Goal: Communication & Community: Answer question/provide support

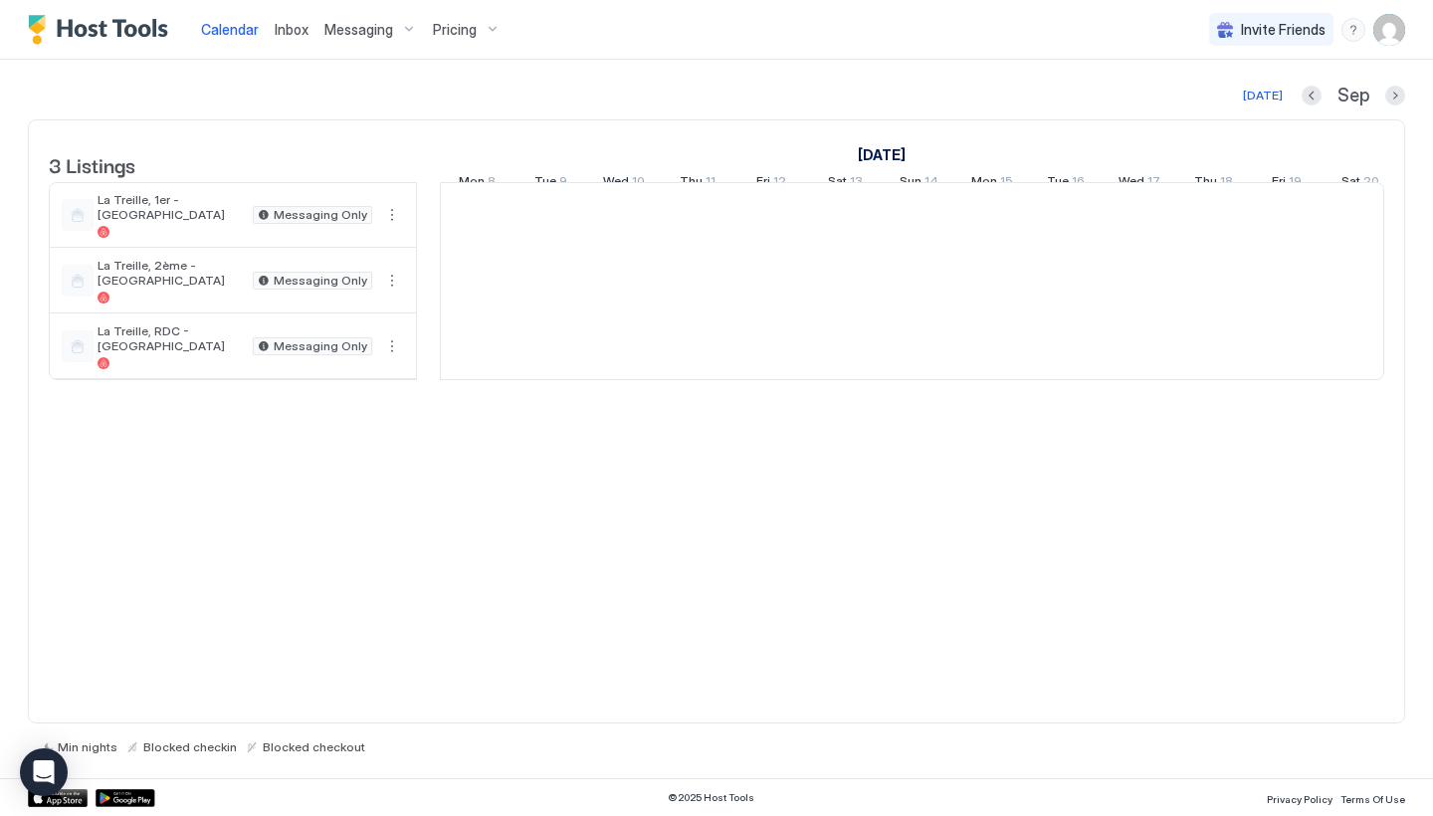
scroll to position [0, 1106]
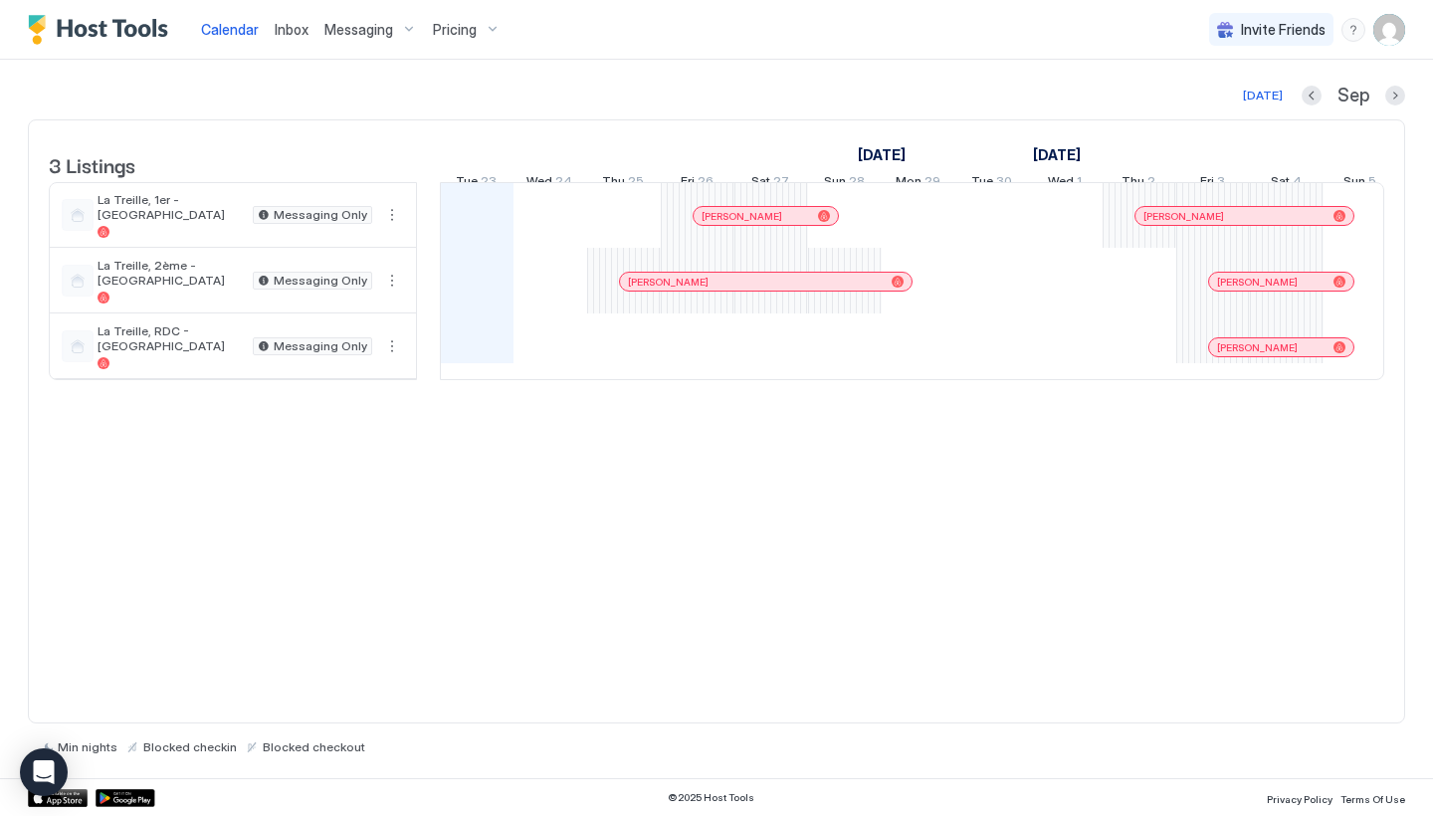
click at [306, 33] on span "Inbox" at bounding box center [292, 29] width 34 height 17
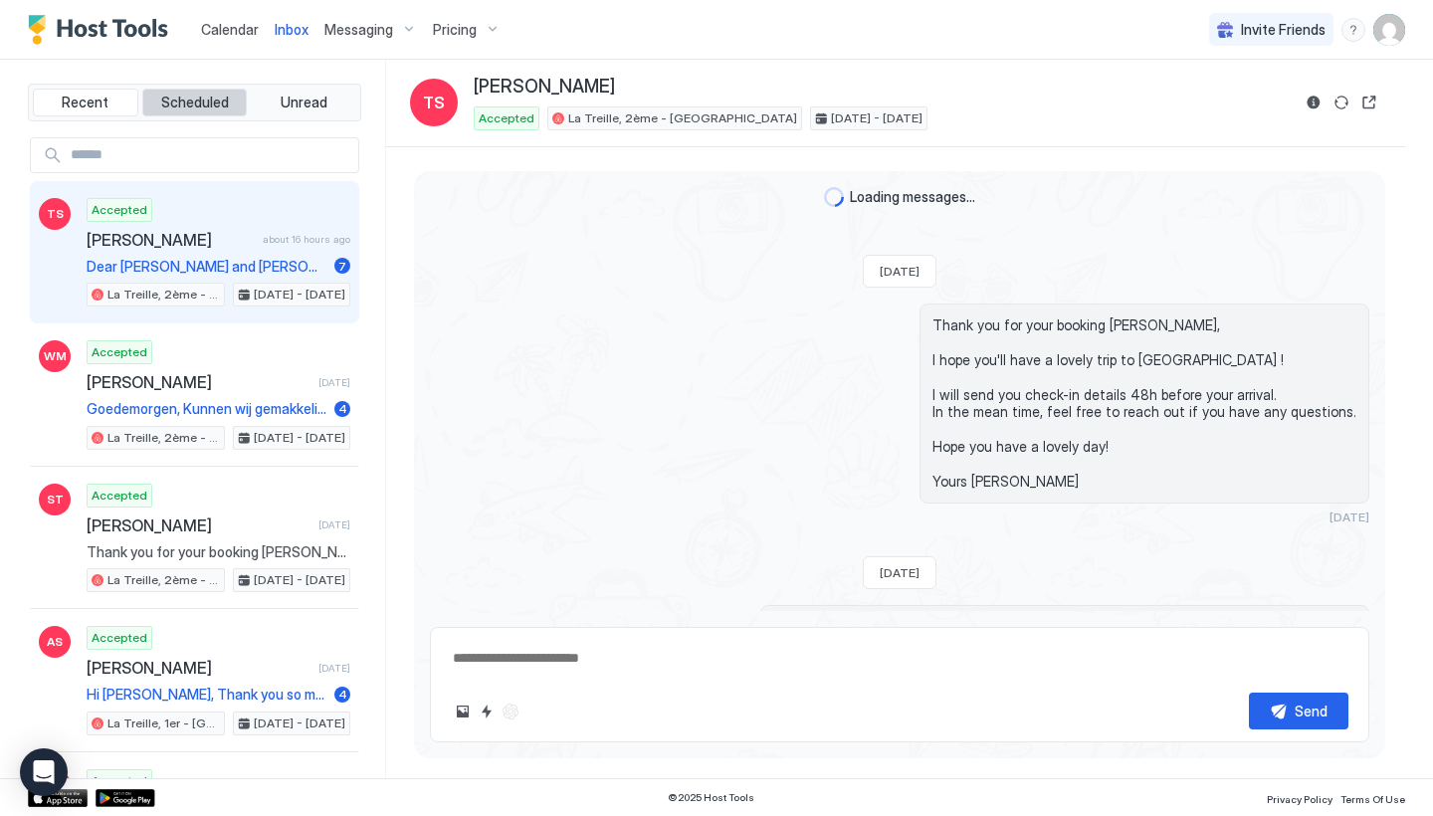
scroll to position [2494, 0]
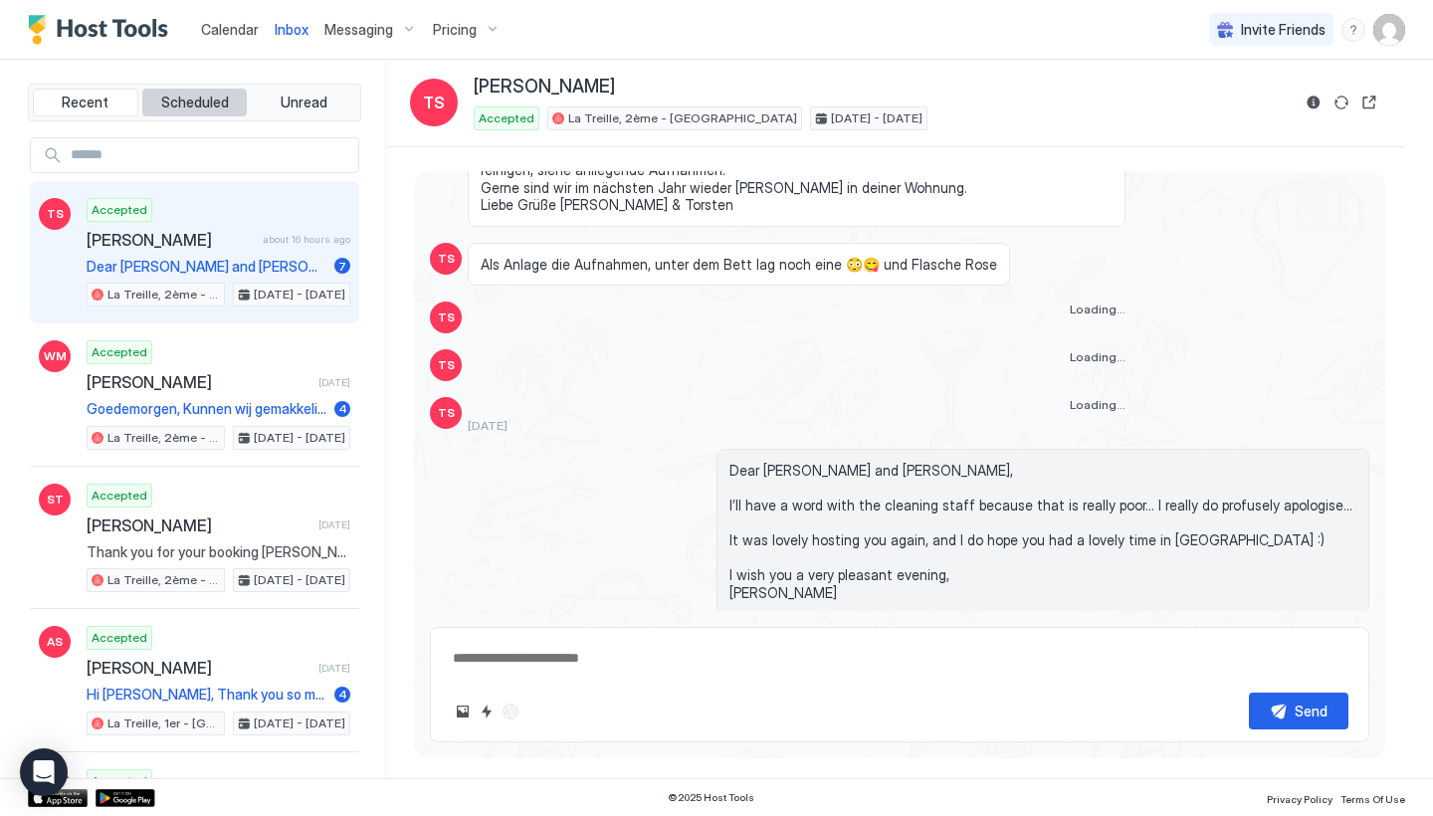
click at [221, 113] on button "Scheduled" at bounding box center [195, 103] width 106 height 28
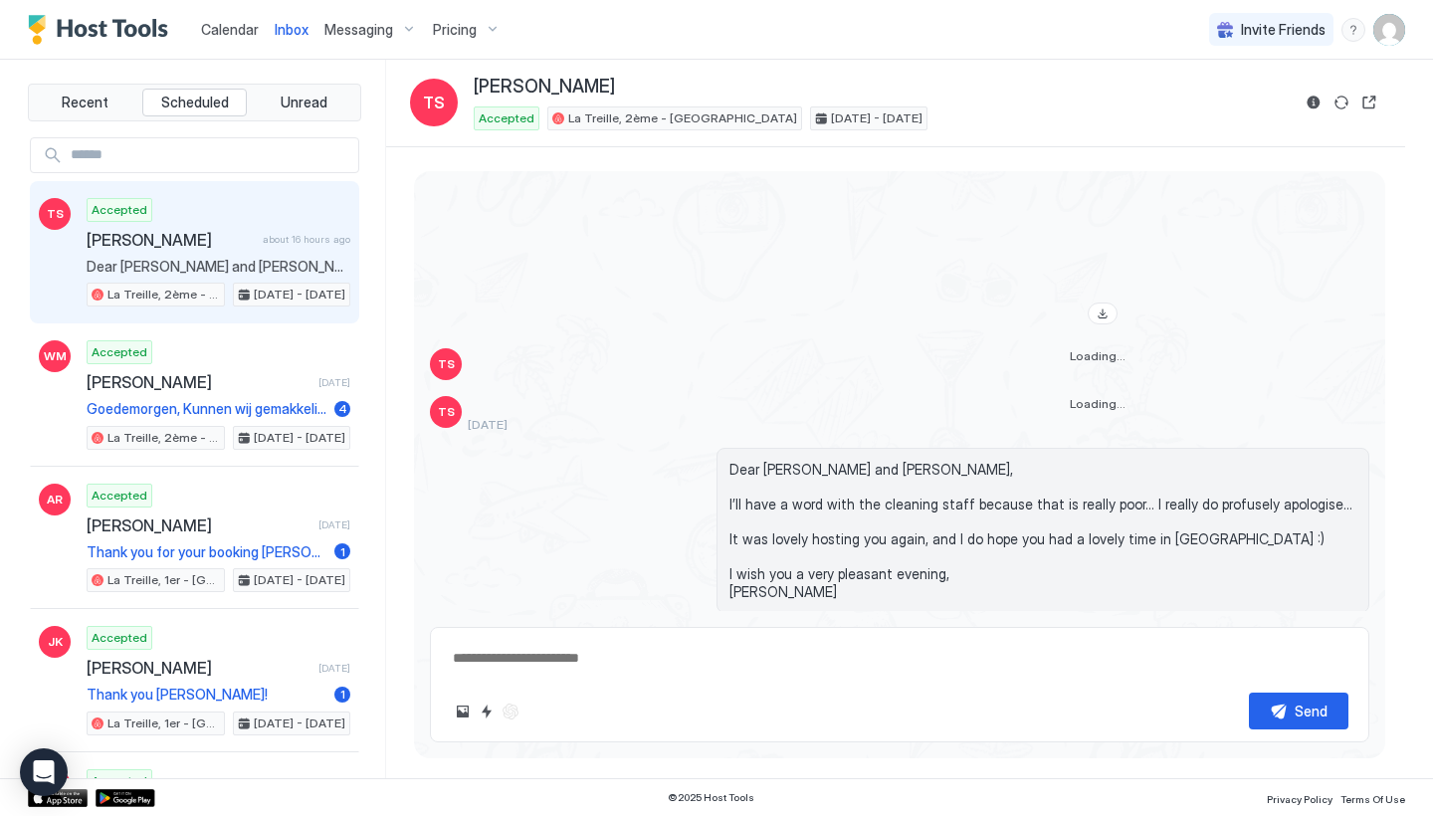
scroll to position [3970, 0]
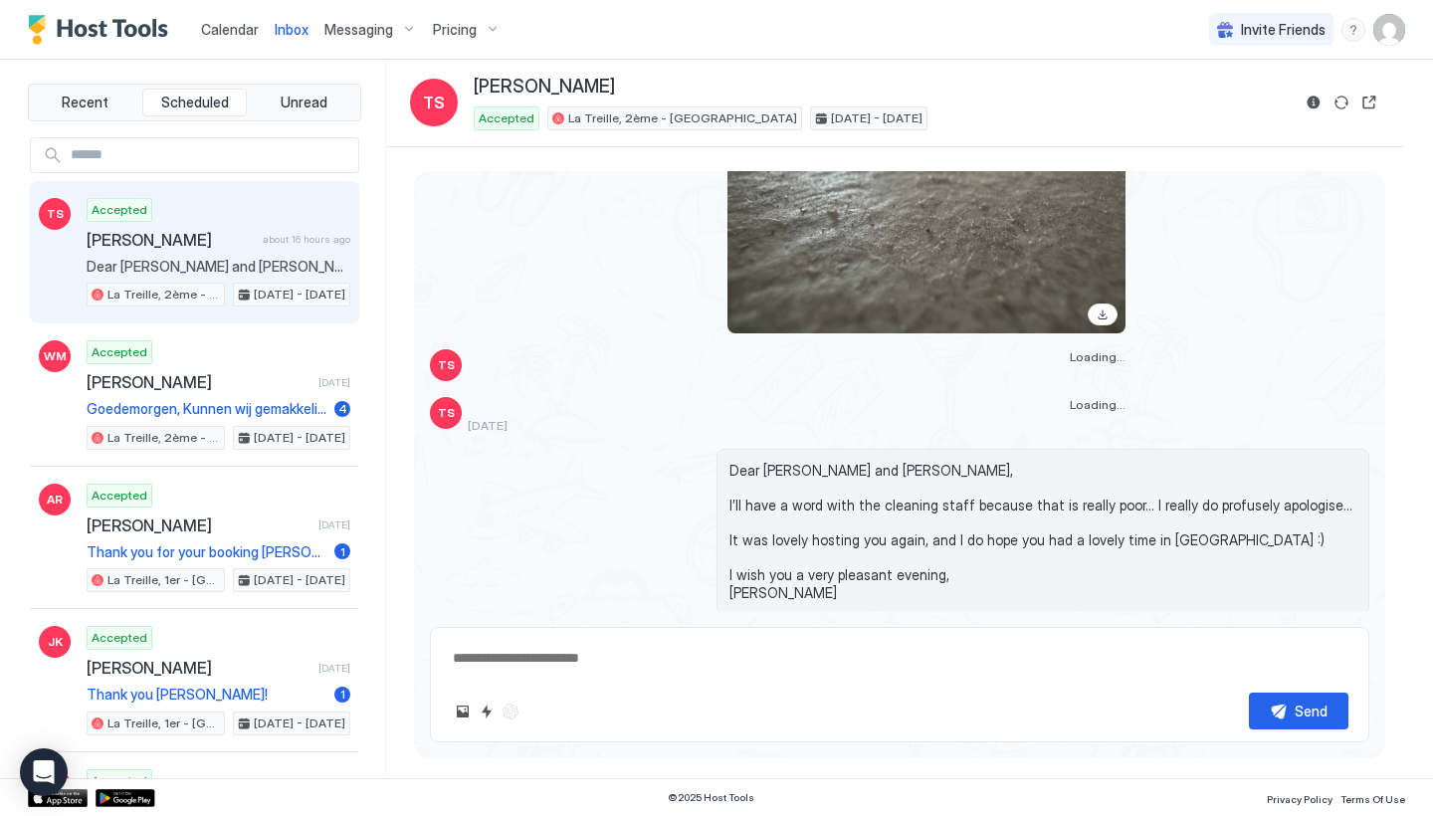
click at [1308, 654] on div "Scheduled Messages" at bounding box center [1278, 664] width 135 height 21
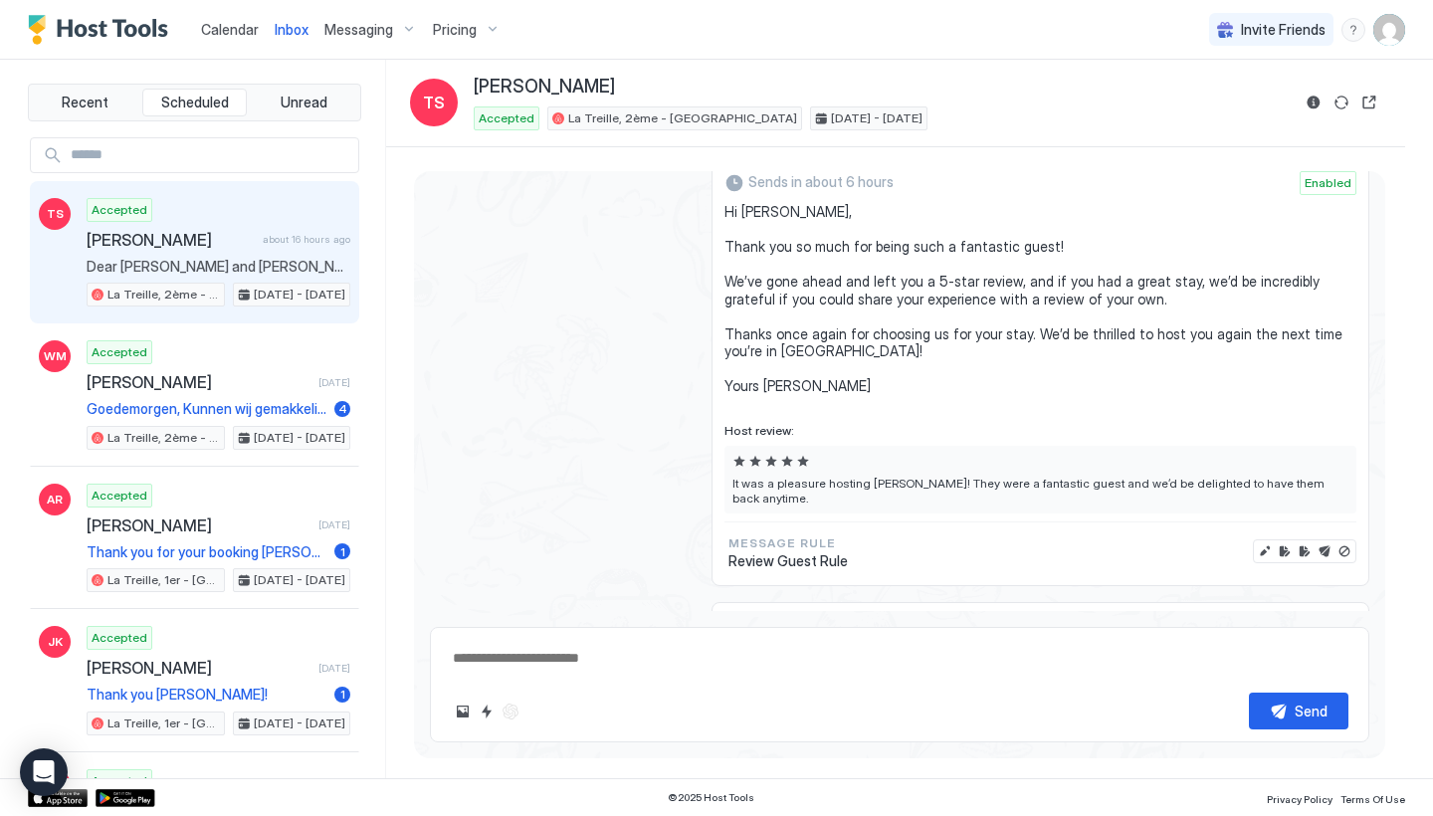
scroll to position [5316, 0]
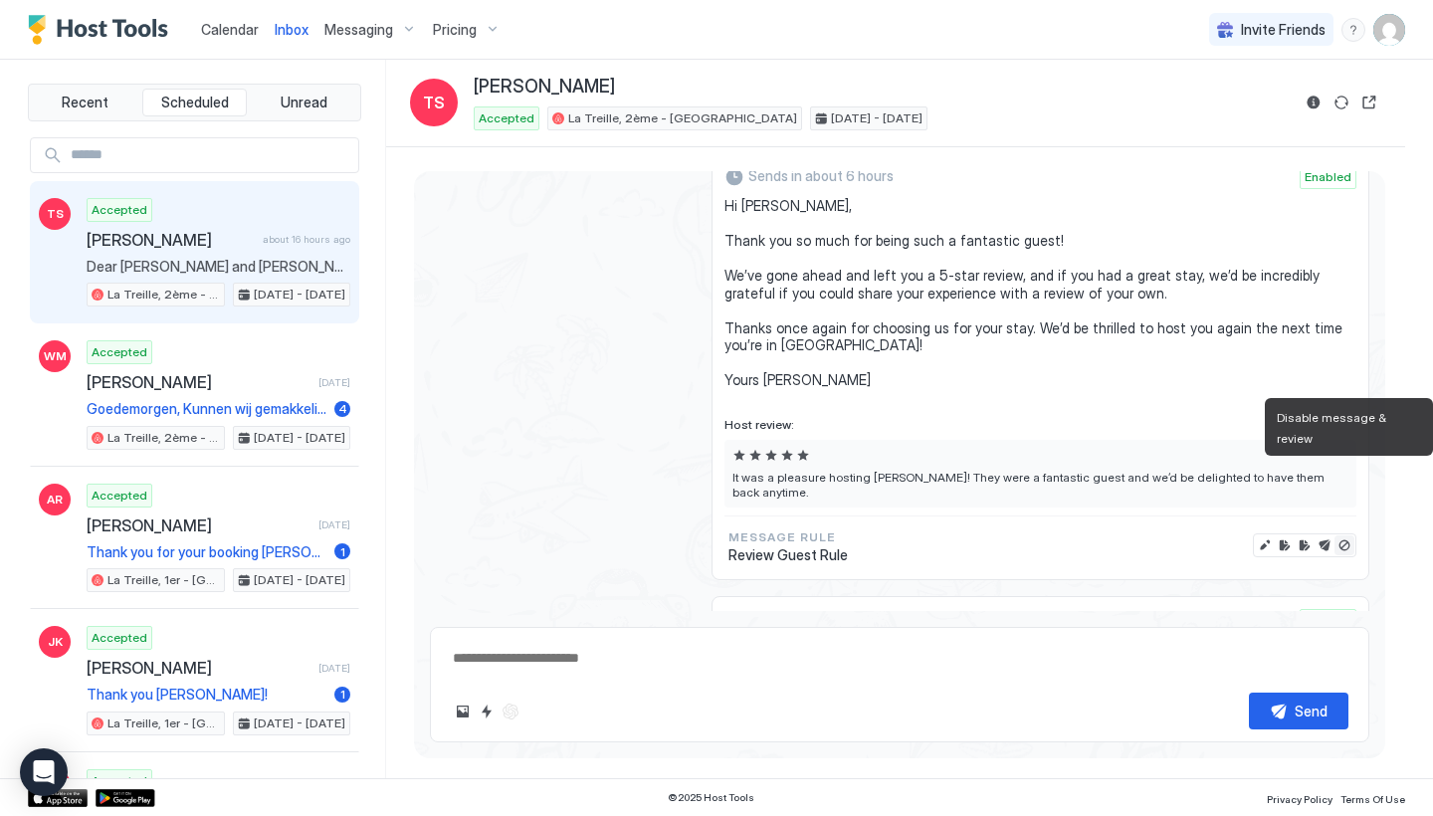
click at [1348, 536] on button "Disable message & review" at bounding box center [1345, 546] width 20 height 20
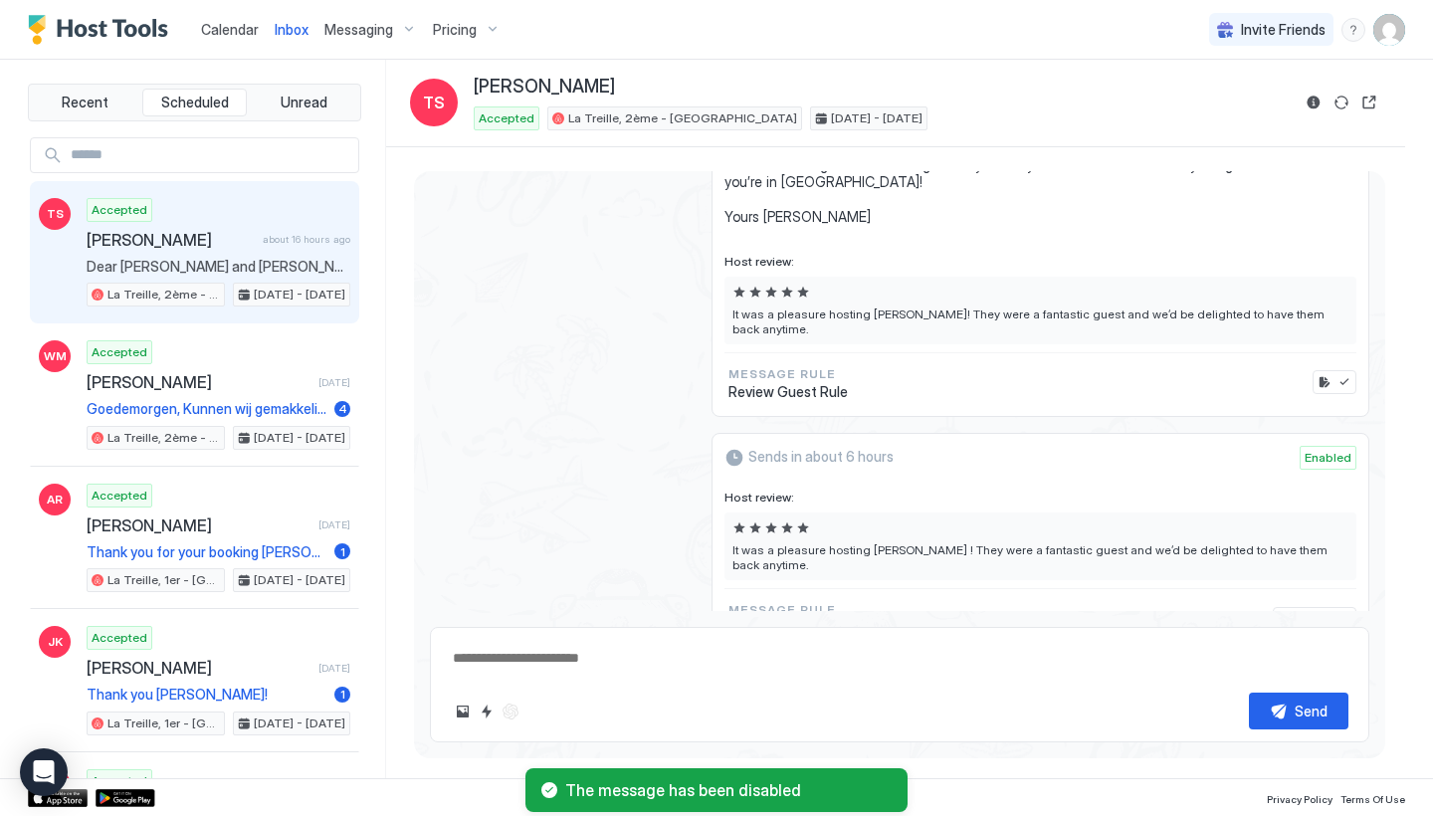
scroll to position [5478, 0]
click at [1343, 610] on button "Disable message & review" at bounding box center [1345, 620] width 20 height 20
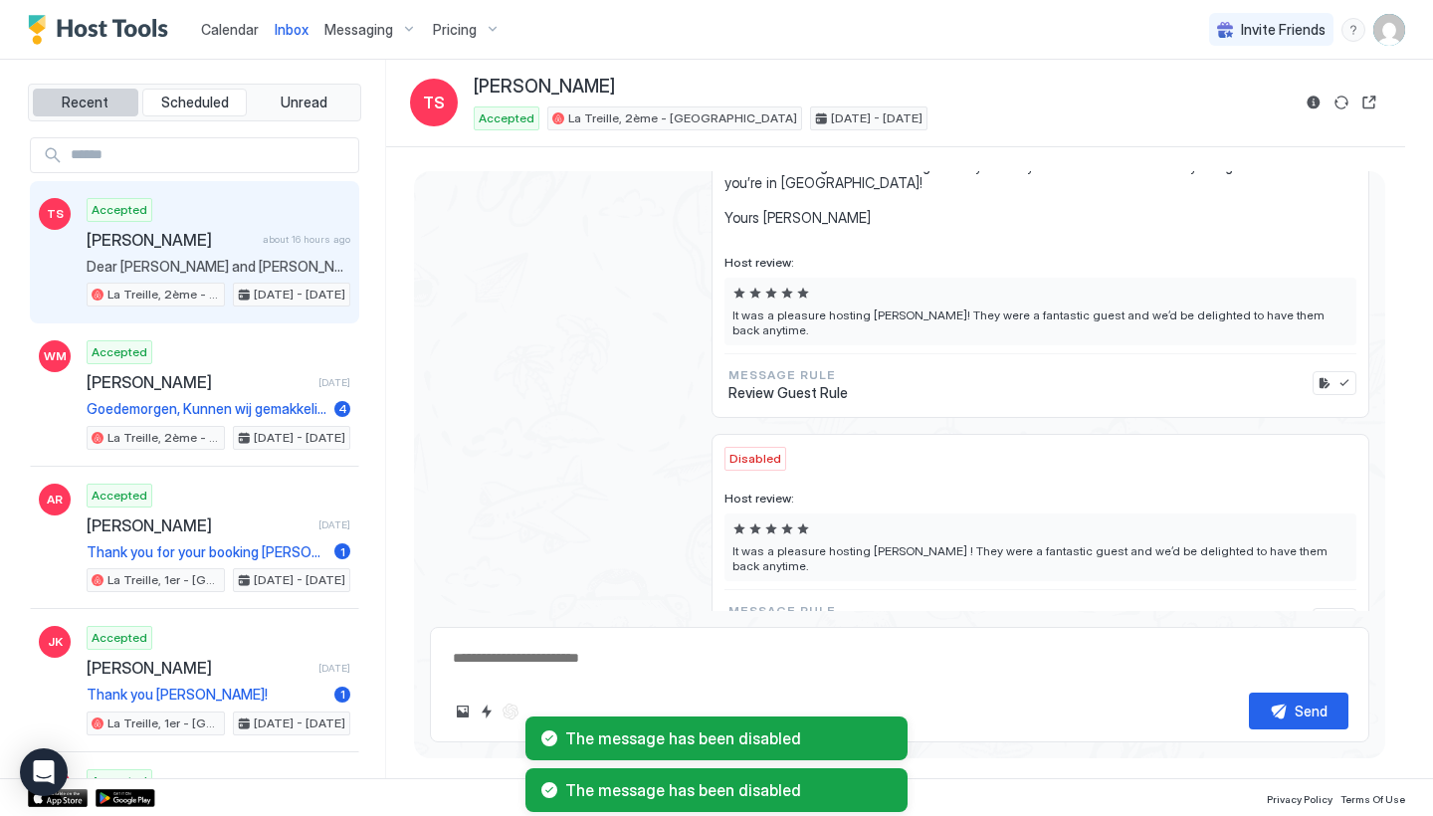
click at [119, 100] on button "Recent" at bounding box center [86, 103] width 106 height 28
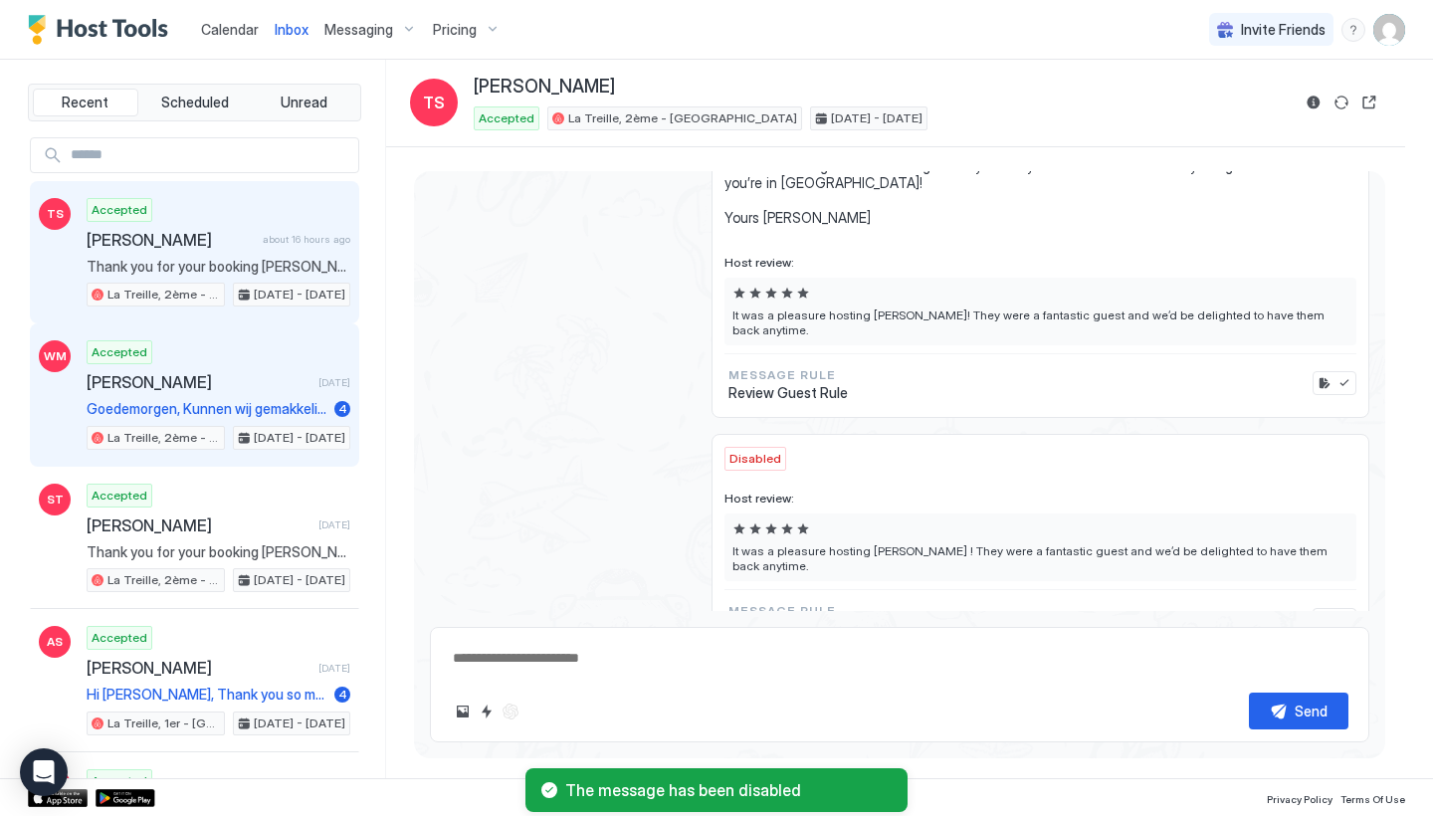
click at [303, 386] on div "[PERSON_NAME] [DATE]" at bounding box center [219, 382] width 264 height 20
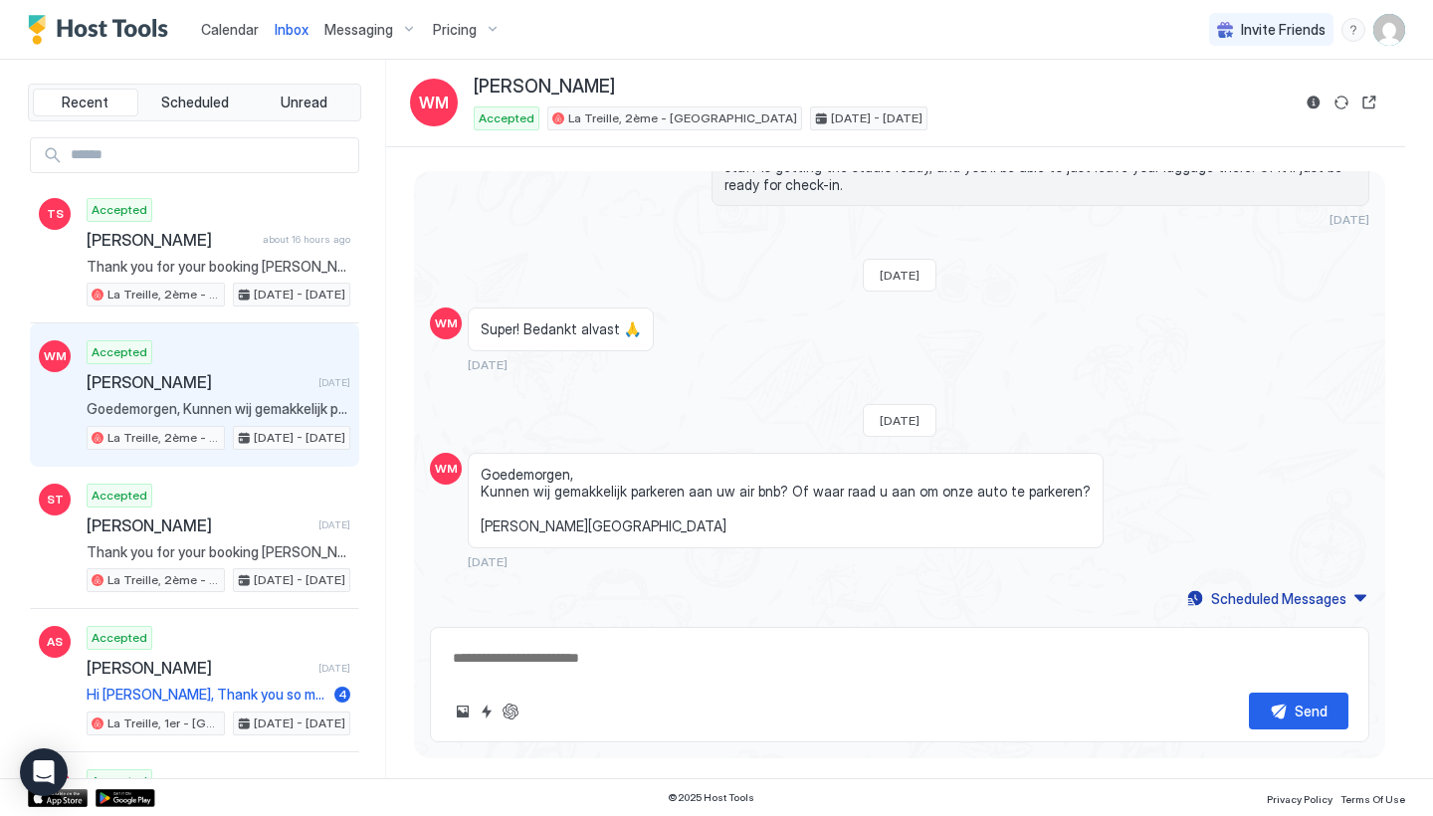
scroll to position [790, 0]
type textarea "*"
